Goal: Book appointment/travel/reservation

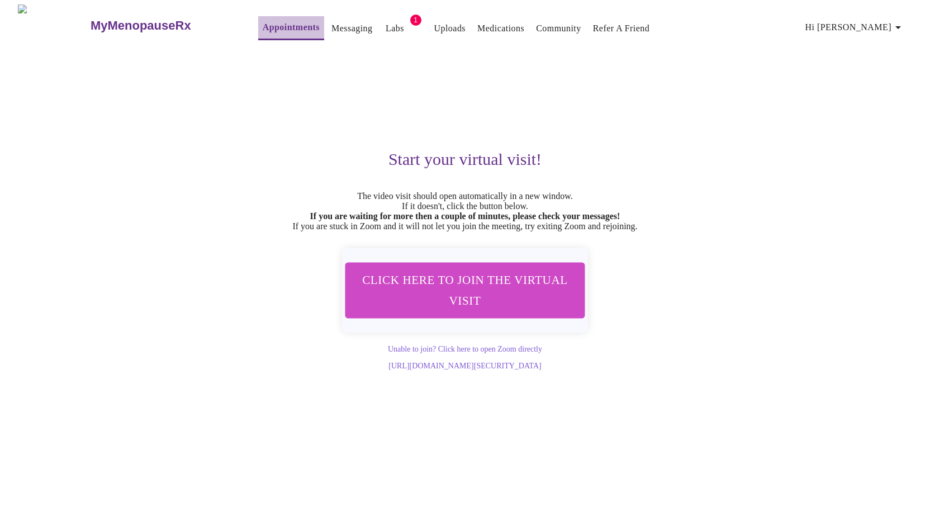
click at [264, 27] on link "Appointments" at bounding box center [291, 28] width 57 height 16
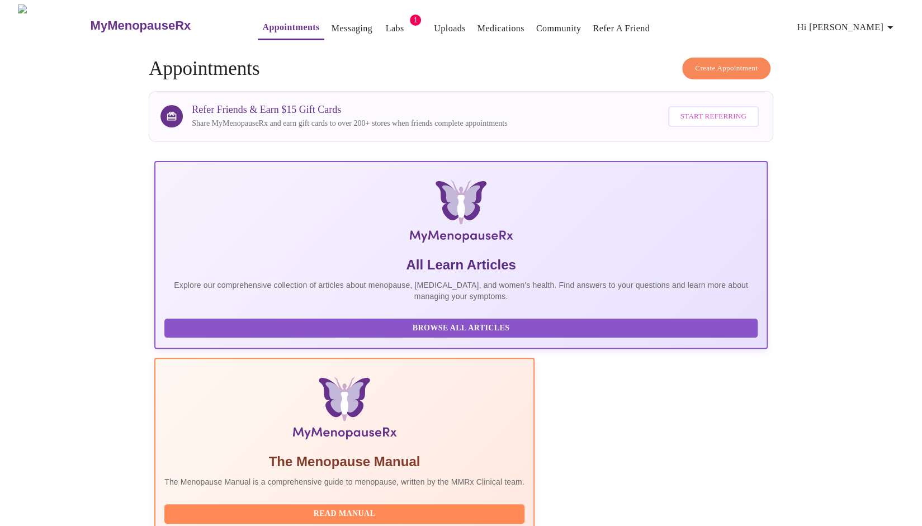
click at [386, 23] on link "Labs" at bounding box center [395, 29] width 18 height 16
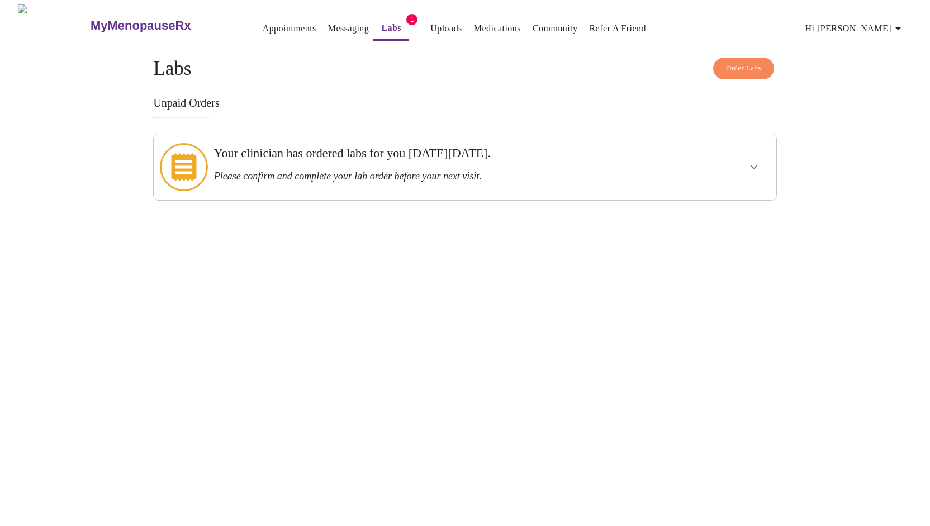
click at [283, 25] on link "Appointments" at bounding box center [290, 29] width 54 height 16
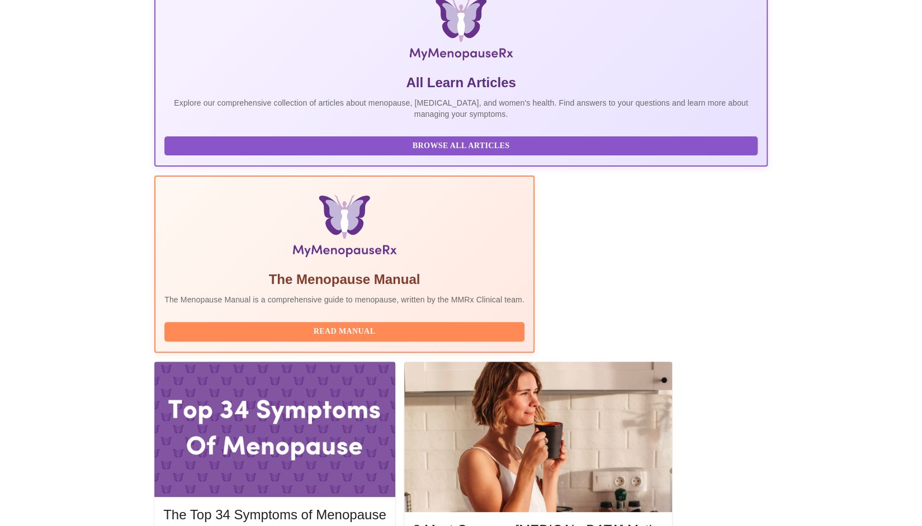
scroll to position [171, 0]
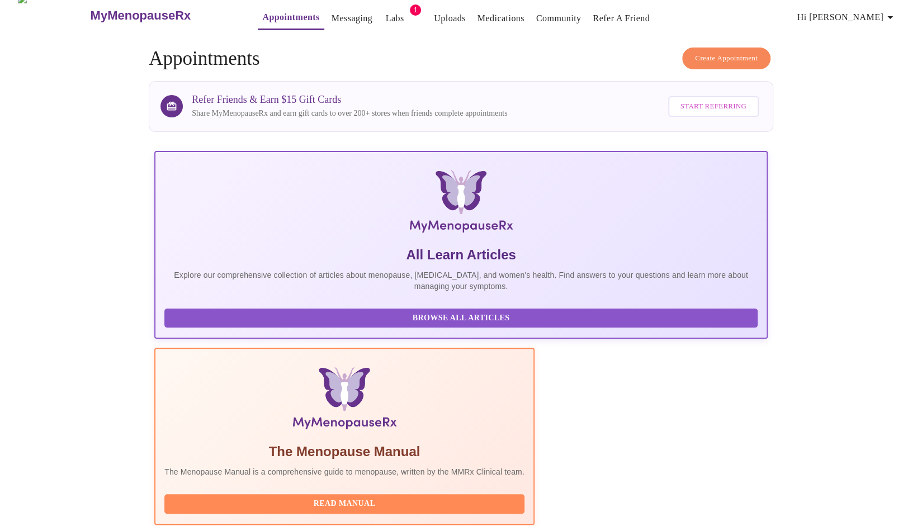
scroll to position [0, 0]
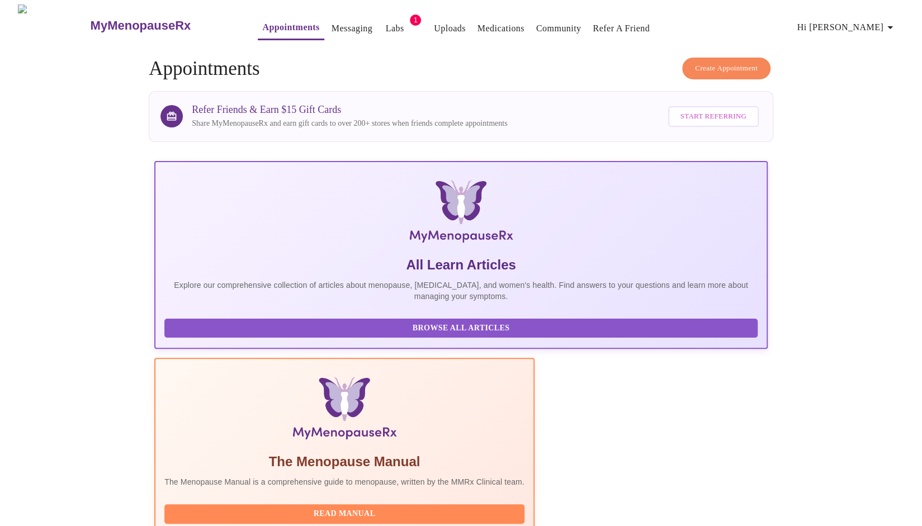
click at [719, 62] on span "Create Appointment" at bounding box center [726, 68] width 63 height 13
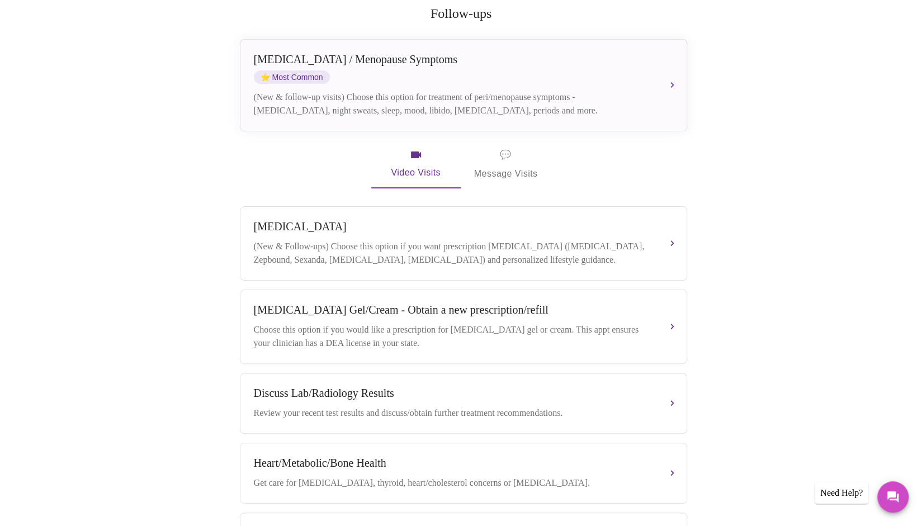
scroll to position [280, 0]
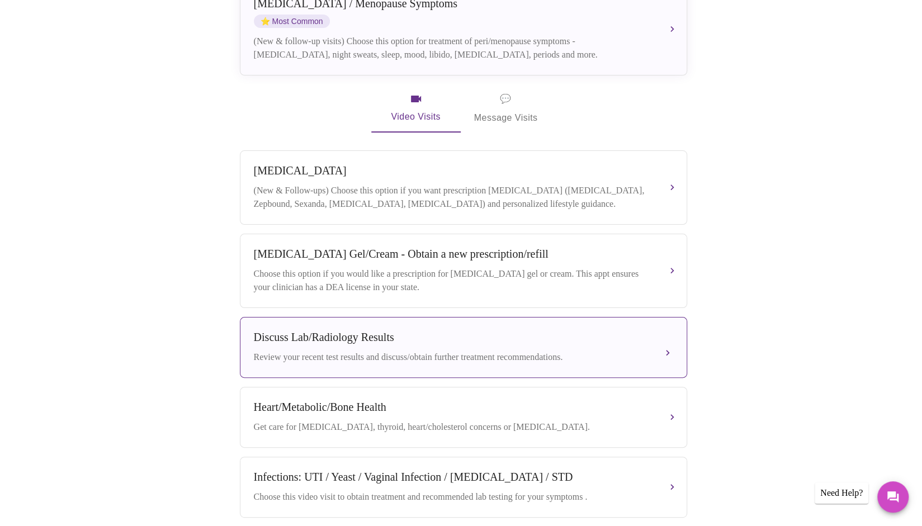
click at [546, 337] on div "Discuss Lab/Radiology Results" at bounding box center [452, 337] width 397 height 13
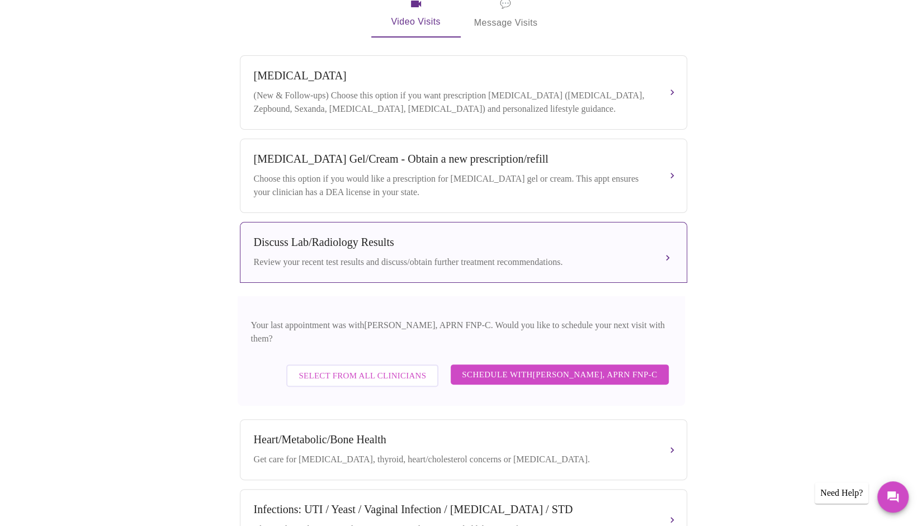
scroll to position [391, 0]
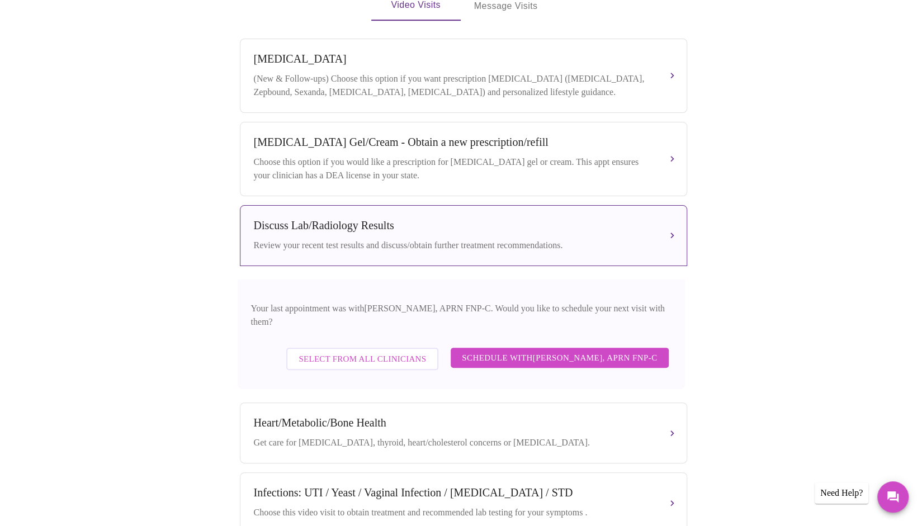
click at [529, 351] on span "Schedule with Kelly Perisin, APRN FNP-C" at bounding box center [559, 358] width 195 height 15
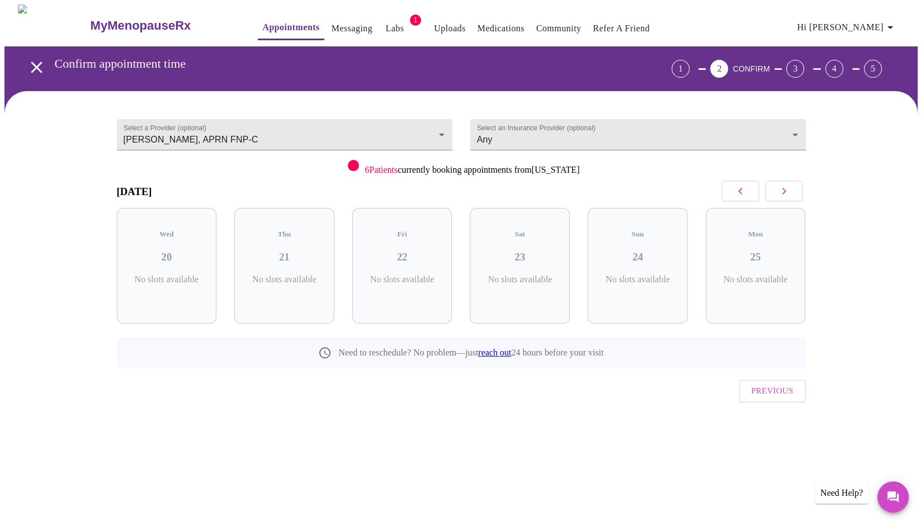
scroll to position [0, 0]
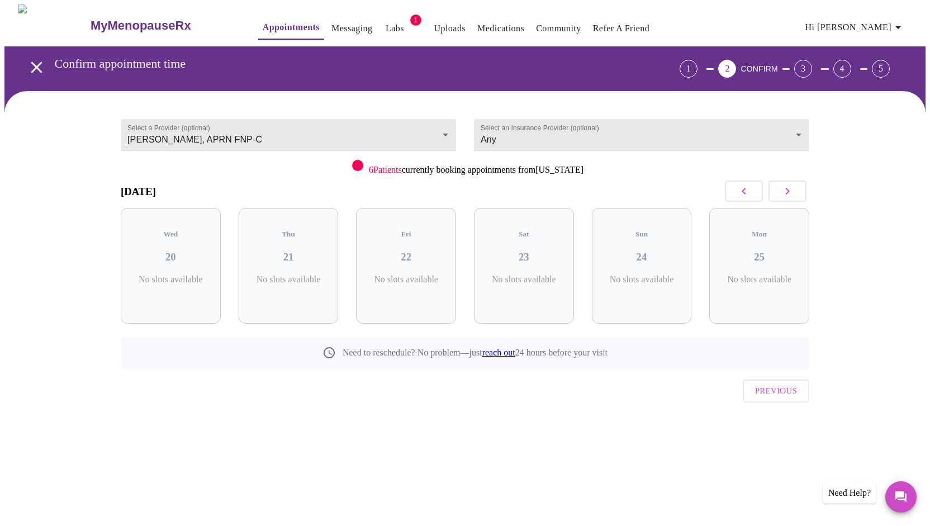
click at [796, 187] on button "button" at bounding box center [788, 191] width 38 height 21
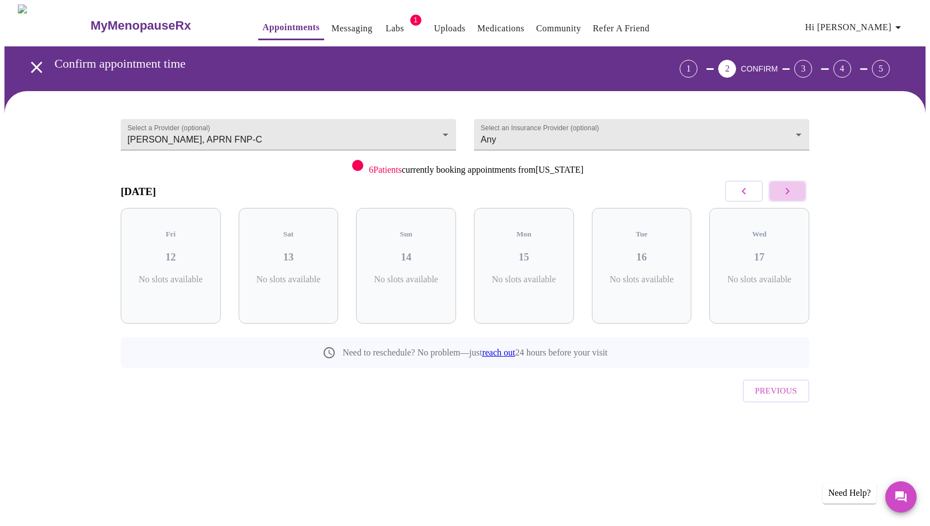
click at [796, 187] on button "button" at bounding box center [788, 191] width 38 height 21
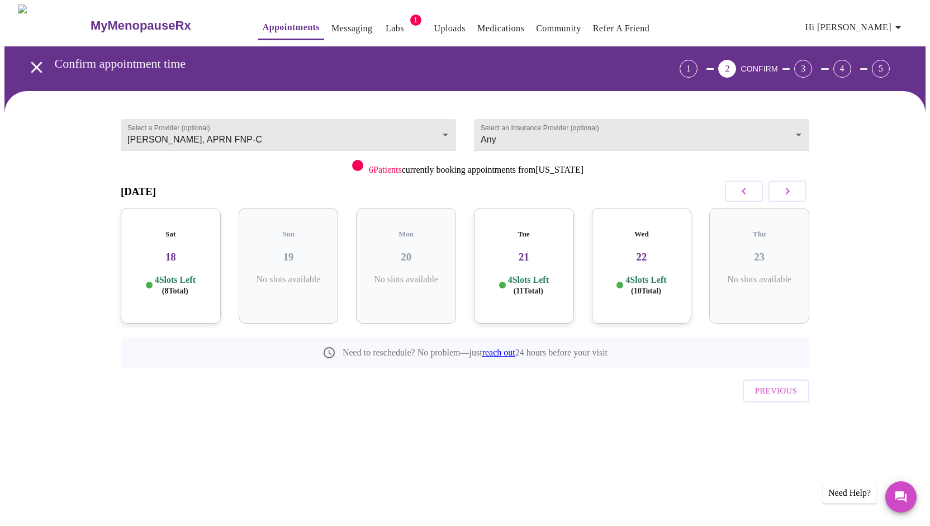
click at [796, 187] on button "button" at bounding box center [788, 191] width 38 height 21
click at [176, 251] on h3 "05" at bounding box center [171, 257] width 82 height 12
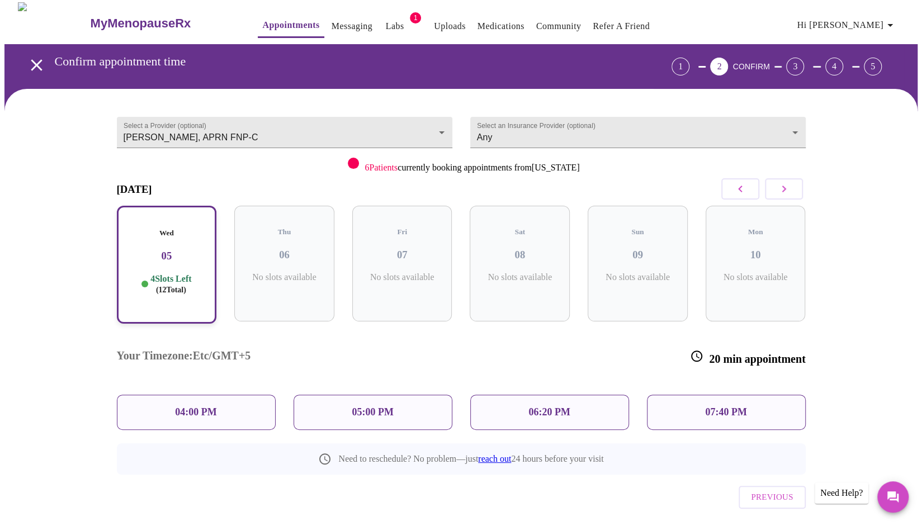
scroll to position [3, 0]
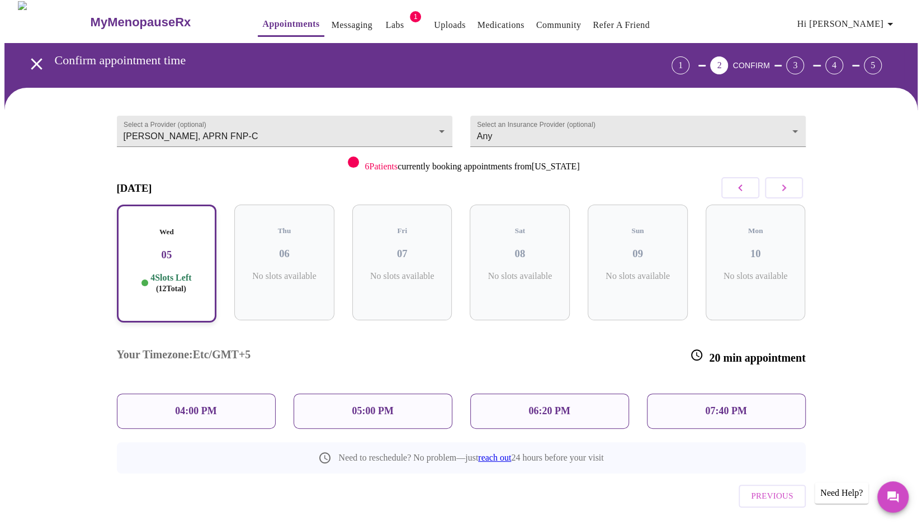
click at [705, 405] on p "07:40 PM" at bounding box center [725, 411] width 41 height 12
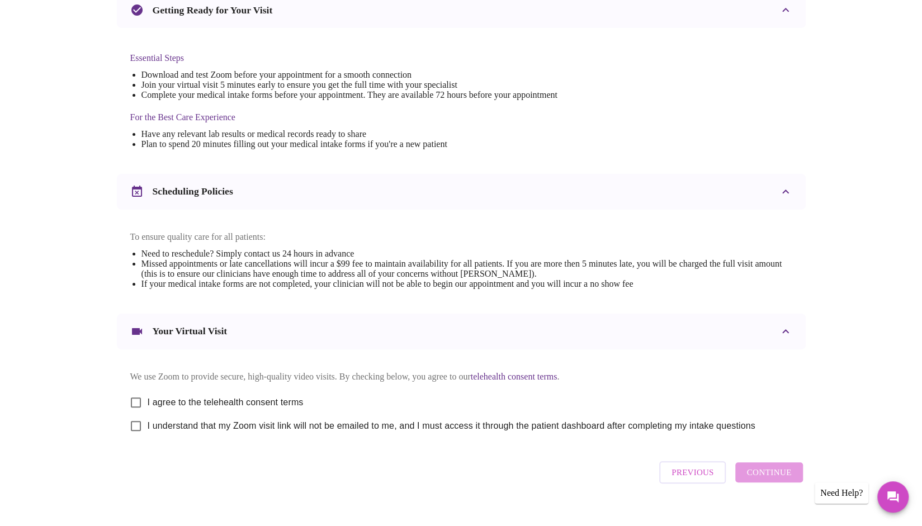
scroll to position [284, 0]
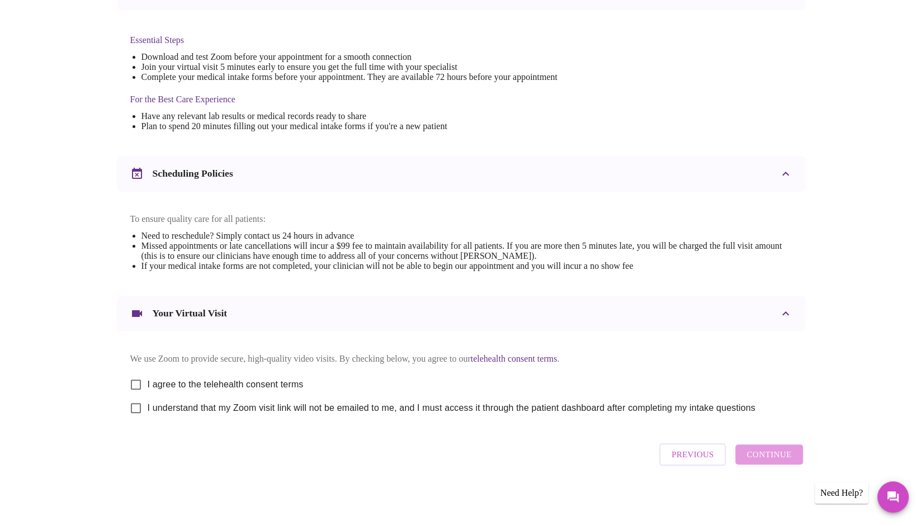
click at [135, 383] on input "I agree to the telehealth consent terms" at bounding box center [135, 384] width 23 height 23
checkbox input "true"
click at [133, 408] on input "I understand that my Zoom visit link will not be emailed to me, and I must acce…" at bounding box center [135, 407] width 23 height 23
checkbox input "true"
click at [757, 461] on span "Continue" at bounding box center [768, 454] width 45 height 15
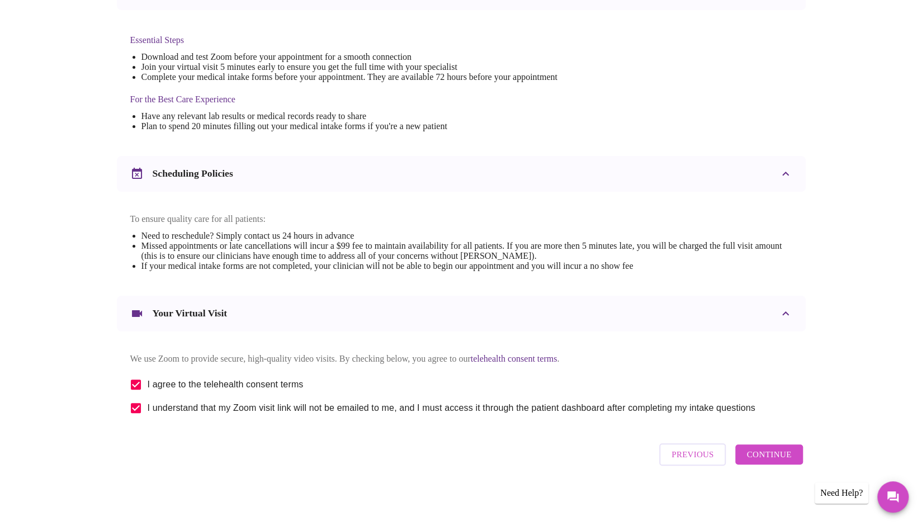
scroll to position [0, 0]
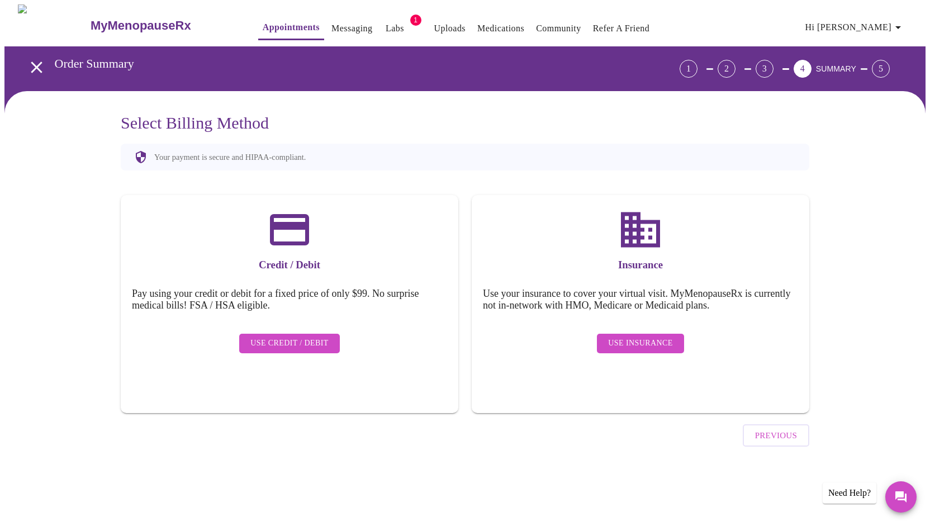
click at [293, 337] on span "Use Credit / Debit" at bounding box center [289, 344] width 78 height 14
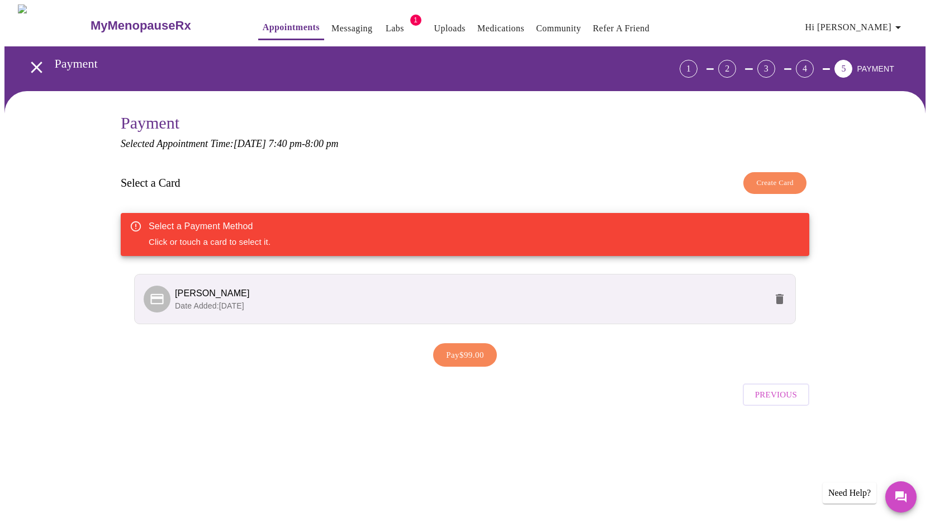
click at [473, 321] on li "Kimberly Craig Date Added: 03-30-2025" at bounding box center [465, 299] width 662 height 50
click at [160, 286] on div at bounding box center [159, 299] width 31 height 27
click at [503, 232] on div "Select a Payment Method Click or touch a card to select it." at bounding box center [465, 234] width 689 height 43
click at [489, 287] on span "[PERSON_NAME]" at bounding box center [470, 293] width 591 height 13
click at [607, 307] on p "Date Added: 03-30-2025" at bounding box center [470, 305] width 591 height 11
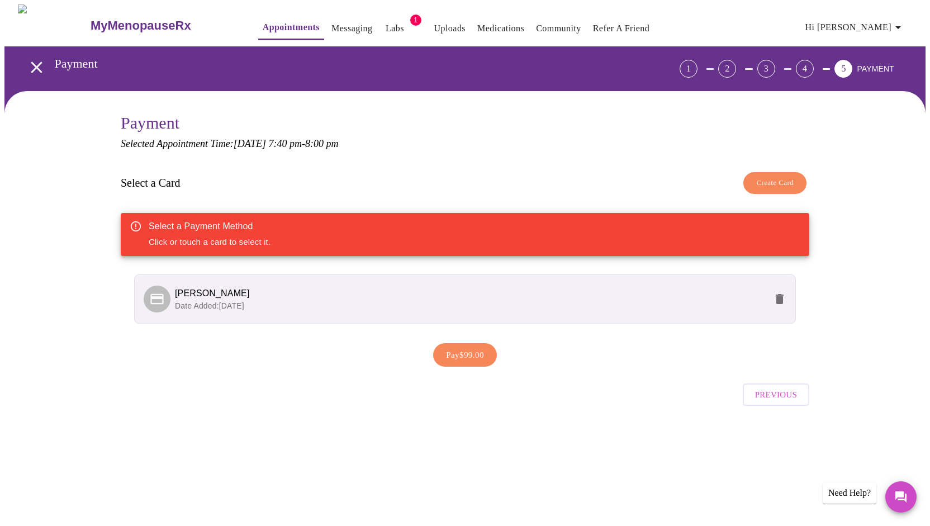
click at [164, 304] on icon at bounding box center [157, 299] width 16 height 16
click at [337, 316] on li "Kimberly Craig Date Added: 03-30-2025" at bounding box center [465, 299] width 662 height 50
click at [458, 356] on span "Pay $99.00" at bounding box center [465, 355] width 38 height 15
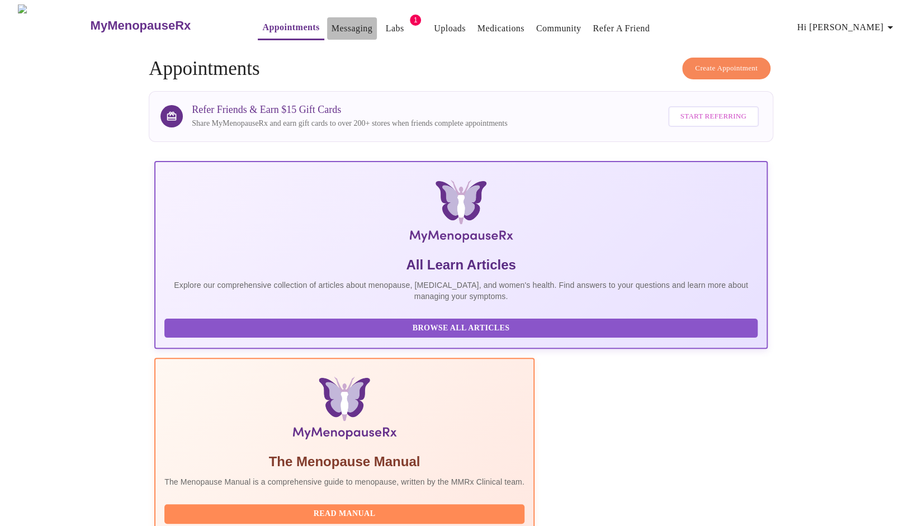
click at [332, 21] on link "Messaging" at bounding box center [352, 29] width 41 height 16
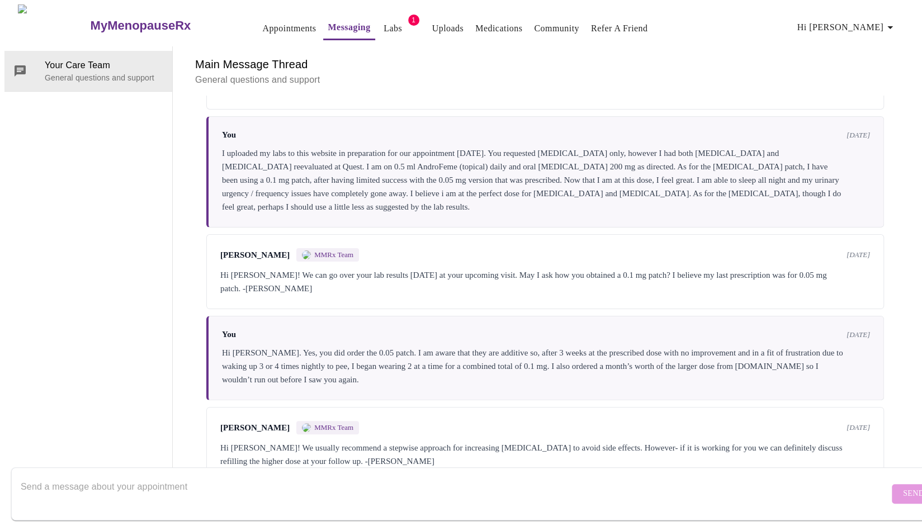
scroll to position [121, 0]
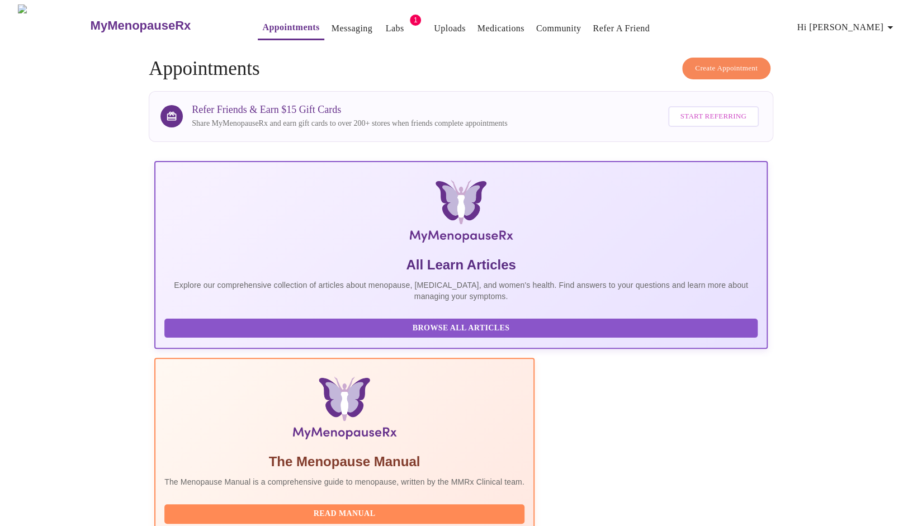
click at [386, 23] on link "Labs" at bounding box center [395, 29] width 18 height 16
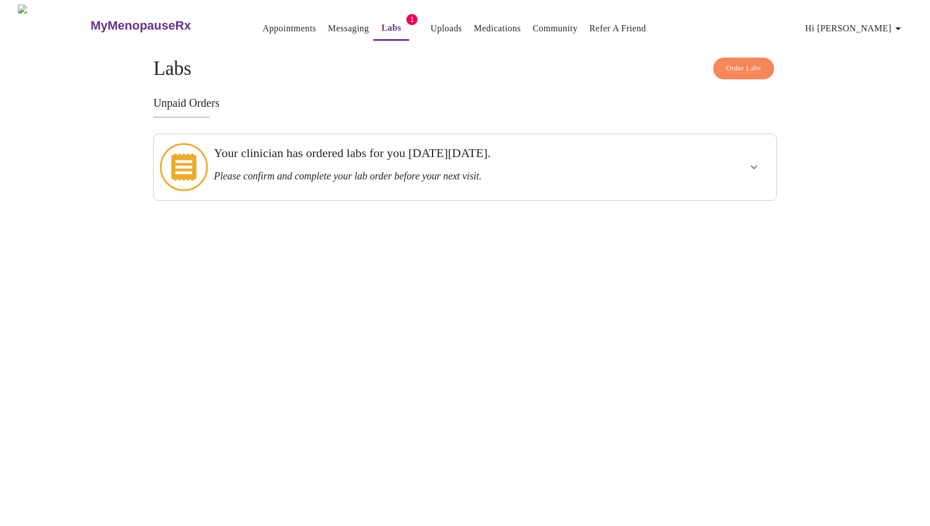
click at [263, 29] on link "Appointments" at bounding box center [290, 29] width 54 height 16
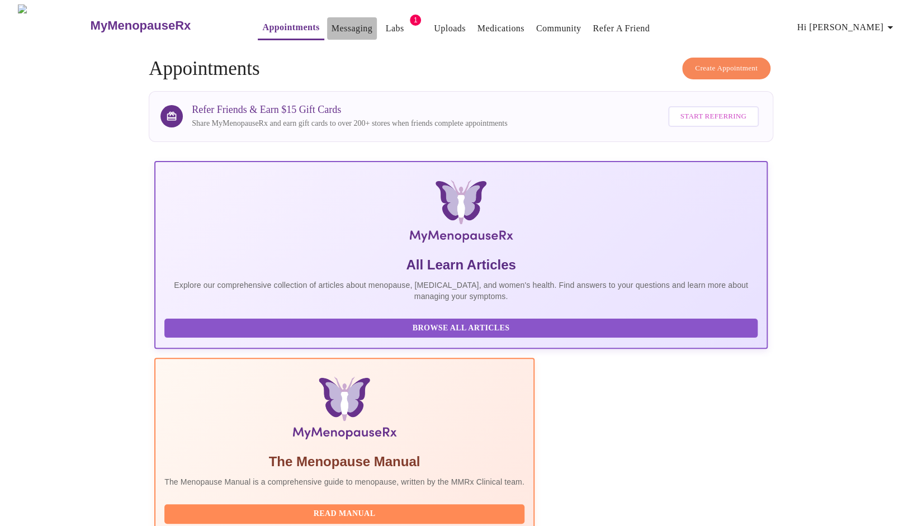
click at [332, 25] on link "Messaging" at bounding box center [352, 29] width 41 height 16
click at [386, 30] on link "Labs" at bounding box center [395, 29] width 18 height 16
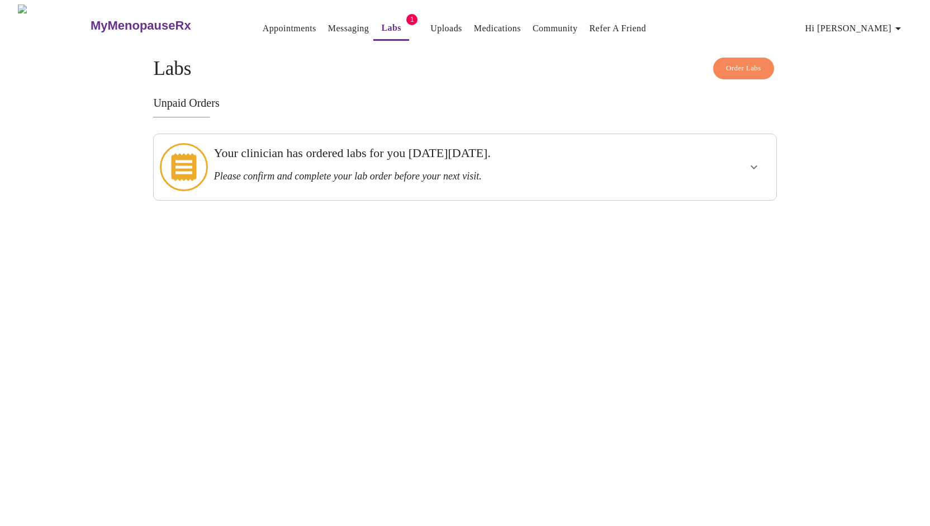
click at [477, 21] on link "Medications" at bounding box center [497, 29] width 47 height 16
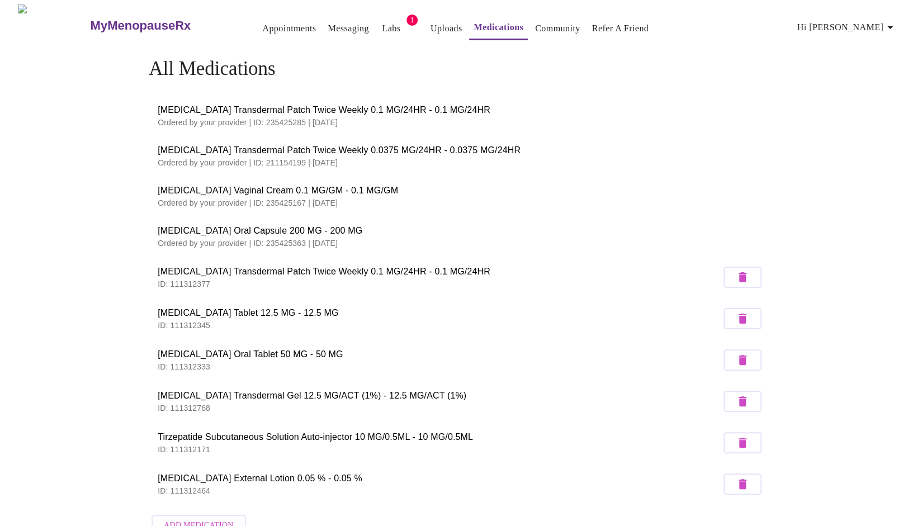
click at [262, 21] on link "Appointments" at bounding box center [289, 29] width 54 height 16
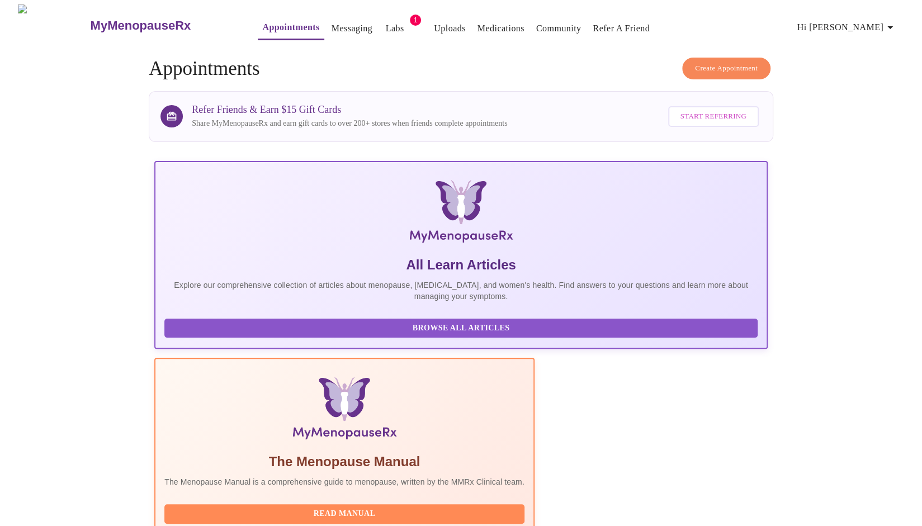
click at [332, 22] on link "Messaging" at bounding box center [352, 29] width 41 height 16
click at [386, 28] on link "Labs" at bounding box center [395, 29] width 18 height 16
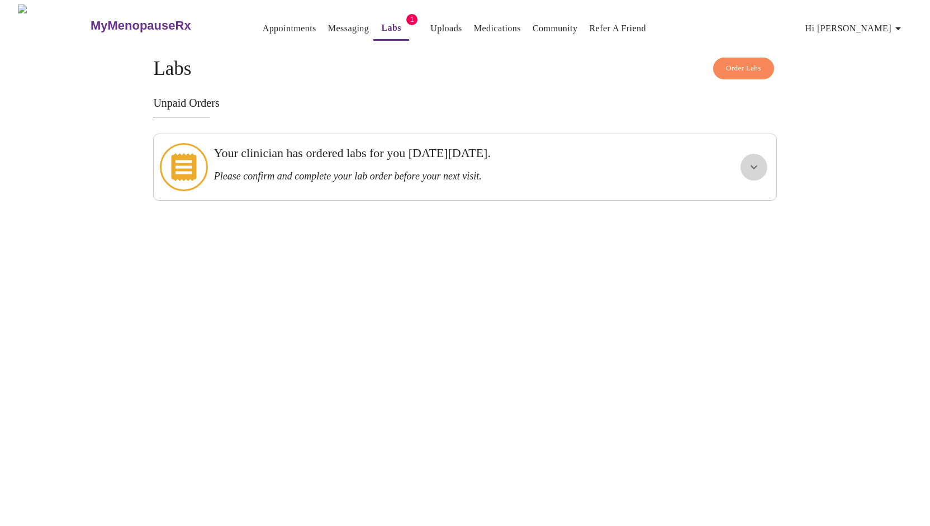
click at [751, 160] on icon "show more" at bounding box center [753, 166] width 13 height 13
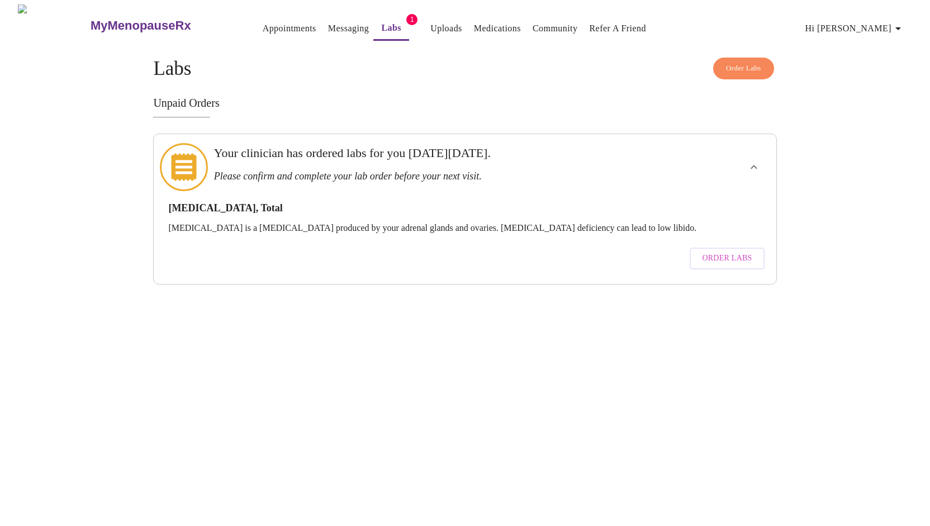
click at [720, 252] on span "Order Labs" at bounding box center [727, 259] width 50 height 14
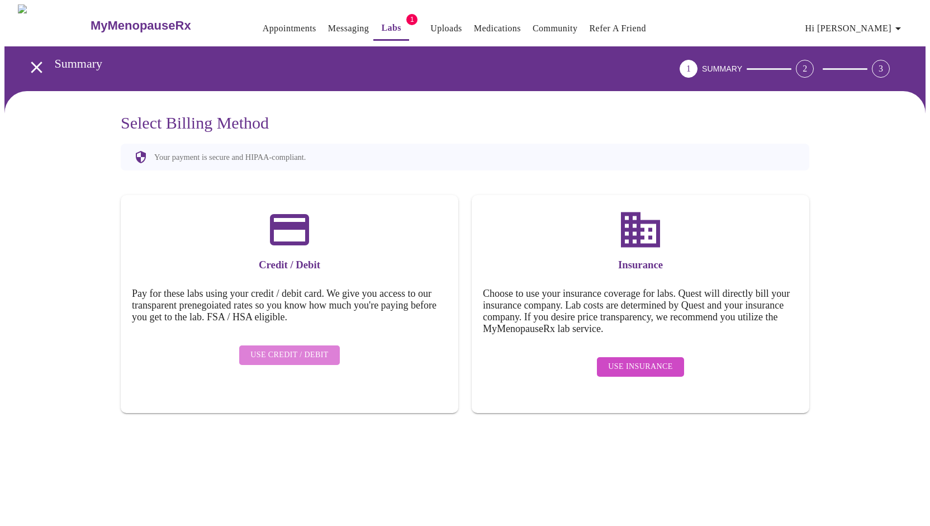
click at [301, 348] on span "Use Credit / Debit" at bounding box center [289, 355] width 78 height 14
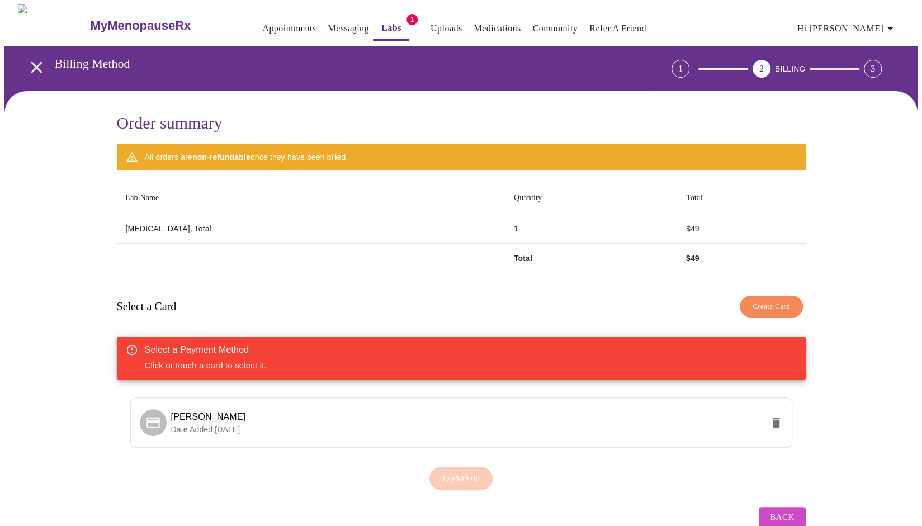
click at [262, 23] on link "Appointments" at bounding box center [289, 29] width 54 height 16
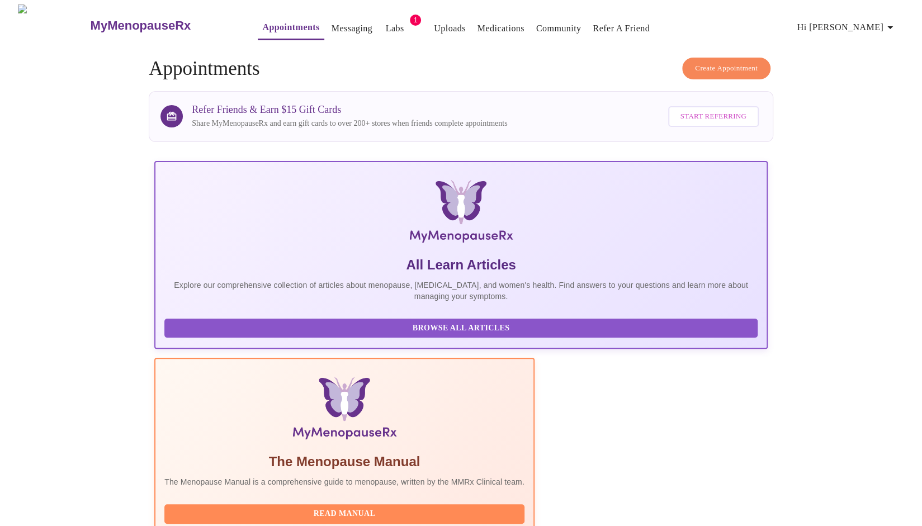
click at [386, 27] on link "Labs" at bounding box center [395, 29] width 18 height 16
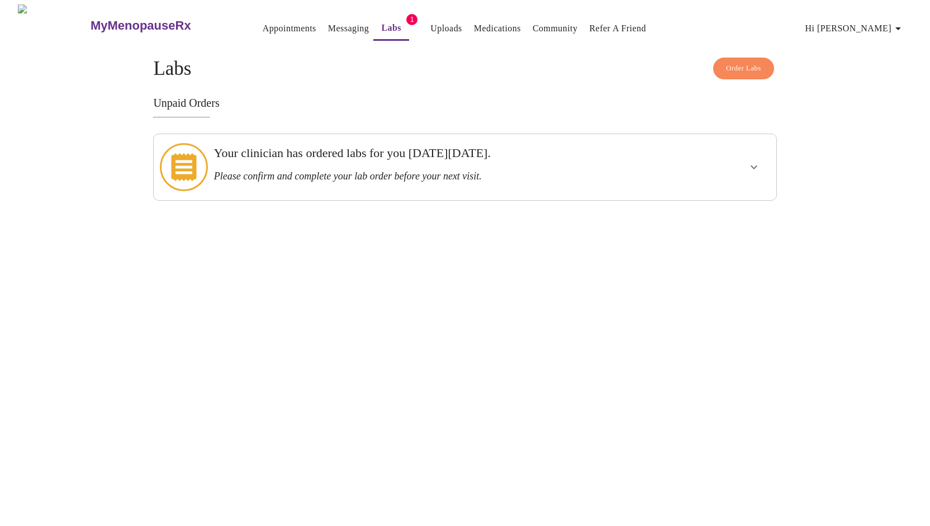
click at [878, 21] on span "Hi [PERSON_NAME]" at bounding box center [856, 29] width 100 height 16
click at [870, 86] on li "Log out" at bounding box center [878, 84] width 51 height 20
